Goal: Task Accomplishment & Management: Manage account settings

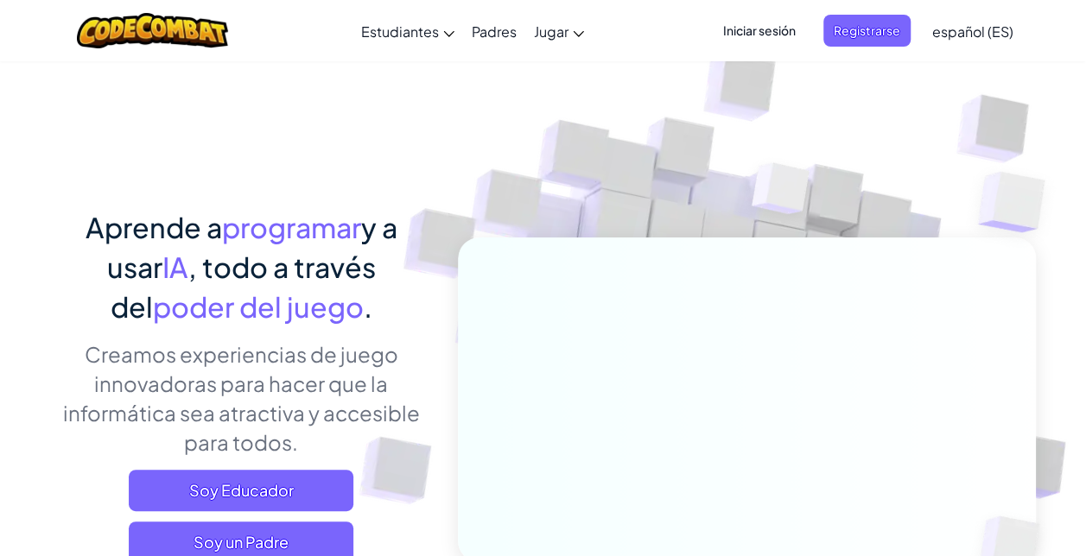
click at [758, 22] on span "Iniciar sesión" at bounding box center [759, 31] width 93 height 32
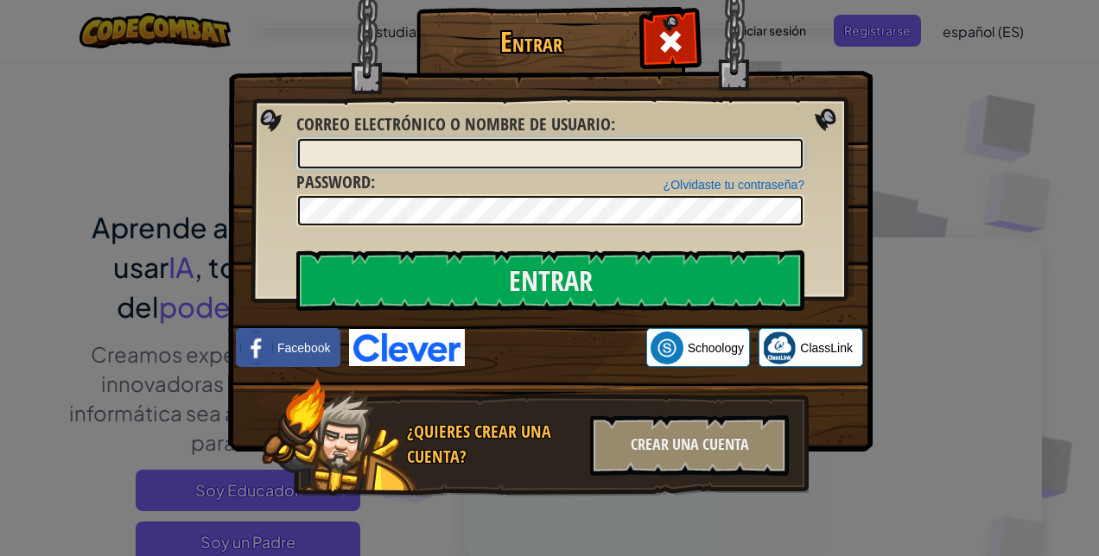
click at [579, 162] on input "Correo electrónico o nombre de usuario :" at bounding box center [550, 153] width 505 height 29
type input "[EMAIL_ADDRESS][DOMAIN_NAME]"
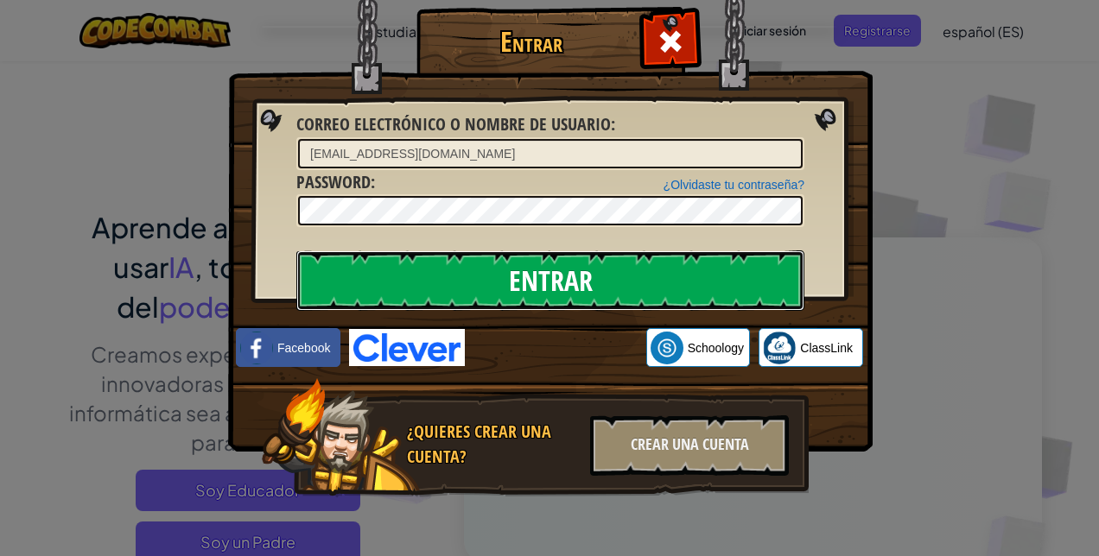
click at [463, 263] on input "Entrar" at bounding box center [550, 281] width 508 height 60
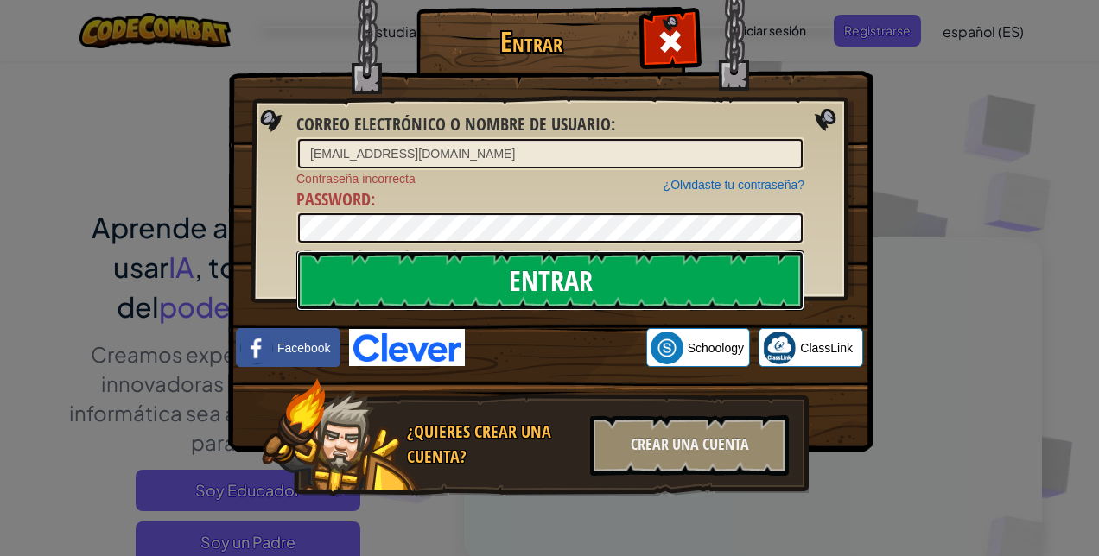
click at [450, 275] on input "Entrar" at bounding box center [550, 281] width 508 height 60
click at [432, 278] on input "Entrar" at bounding box center [550, 281] width 508 height 60
